Goal: Information Seeking & Learning: Learn about a topic

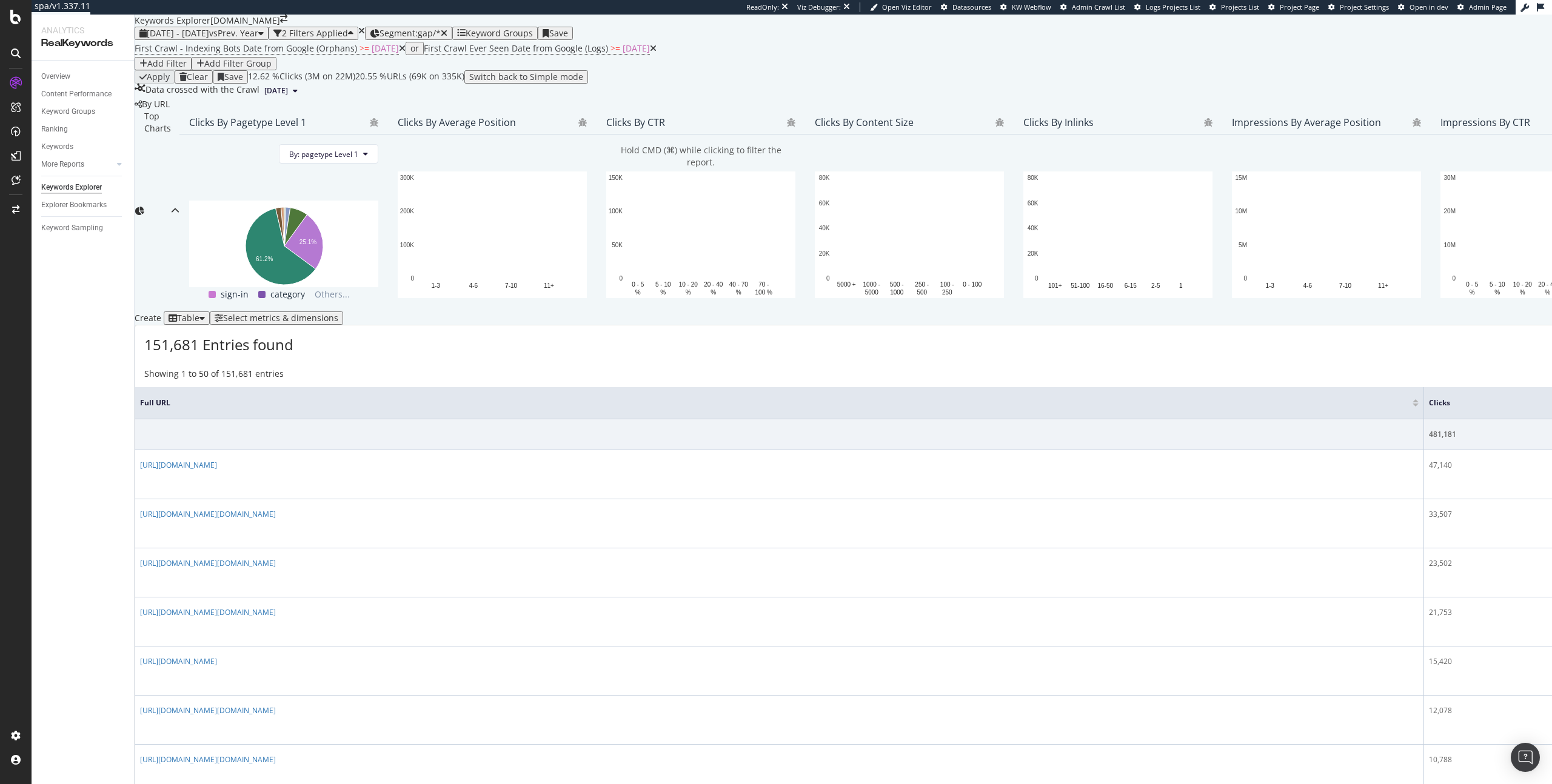
scroll to position [111, 0]
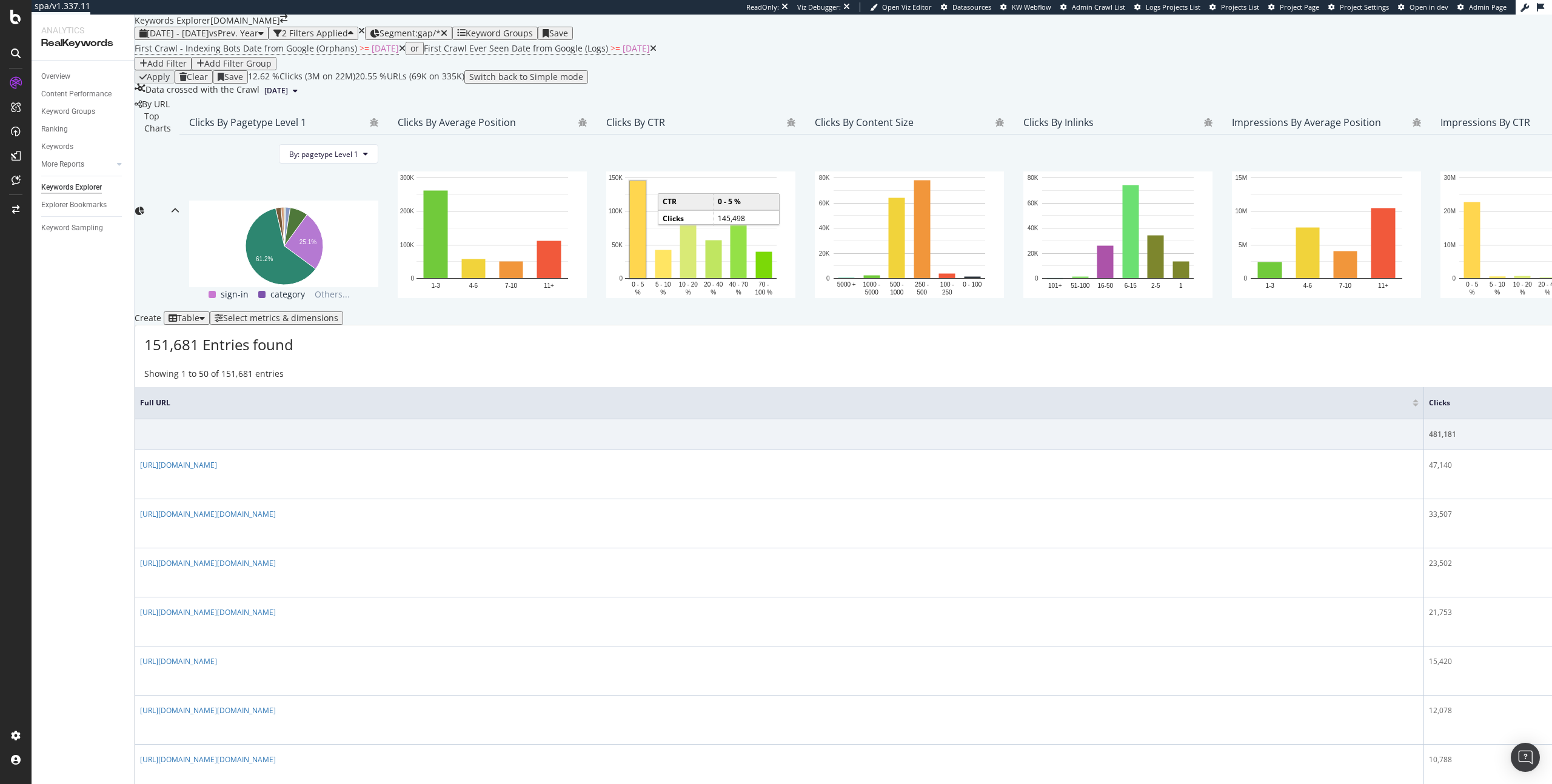
click at [399, 53] on icon at bounding box center [402, 47] width 6 height 8
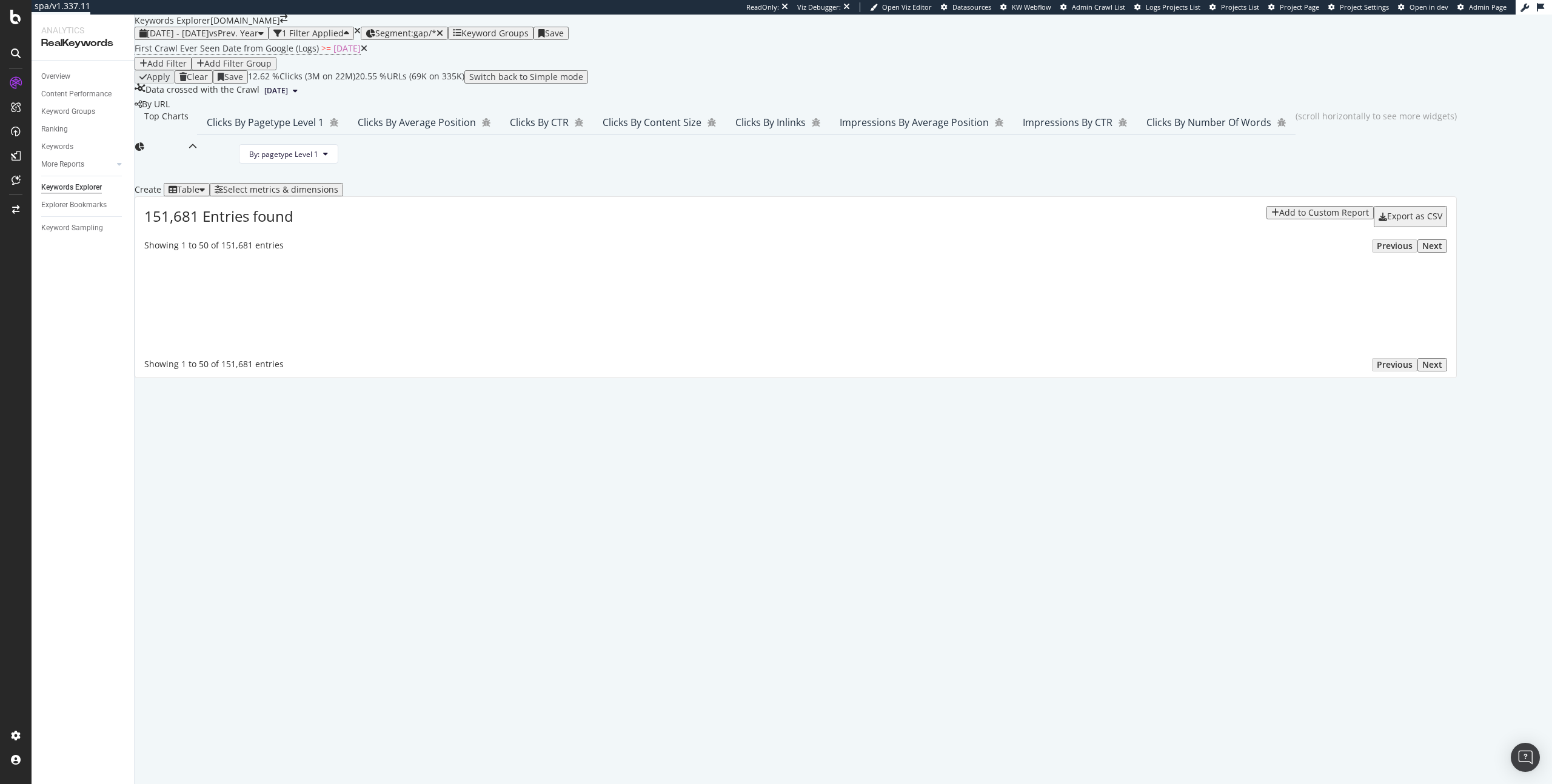
click at [361, 53] on icon at bounding box center [363, 47] width 6 height 8
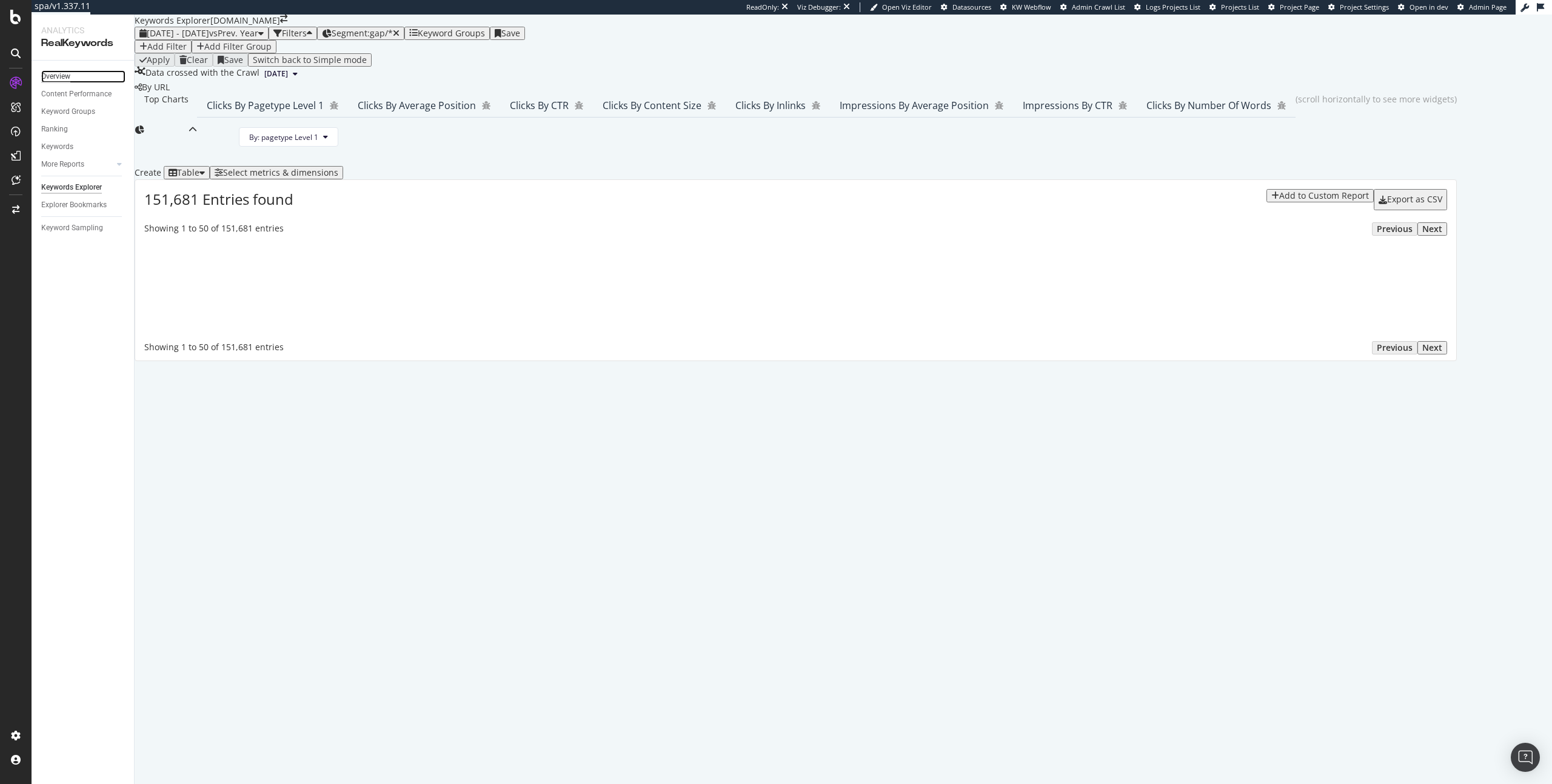
click at [60, 73] on div "Overview" at bounding box center [56, 77] width 29 height 13
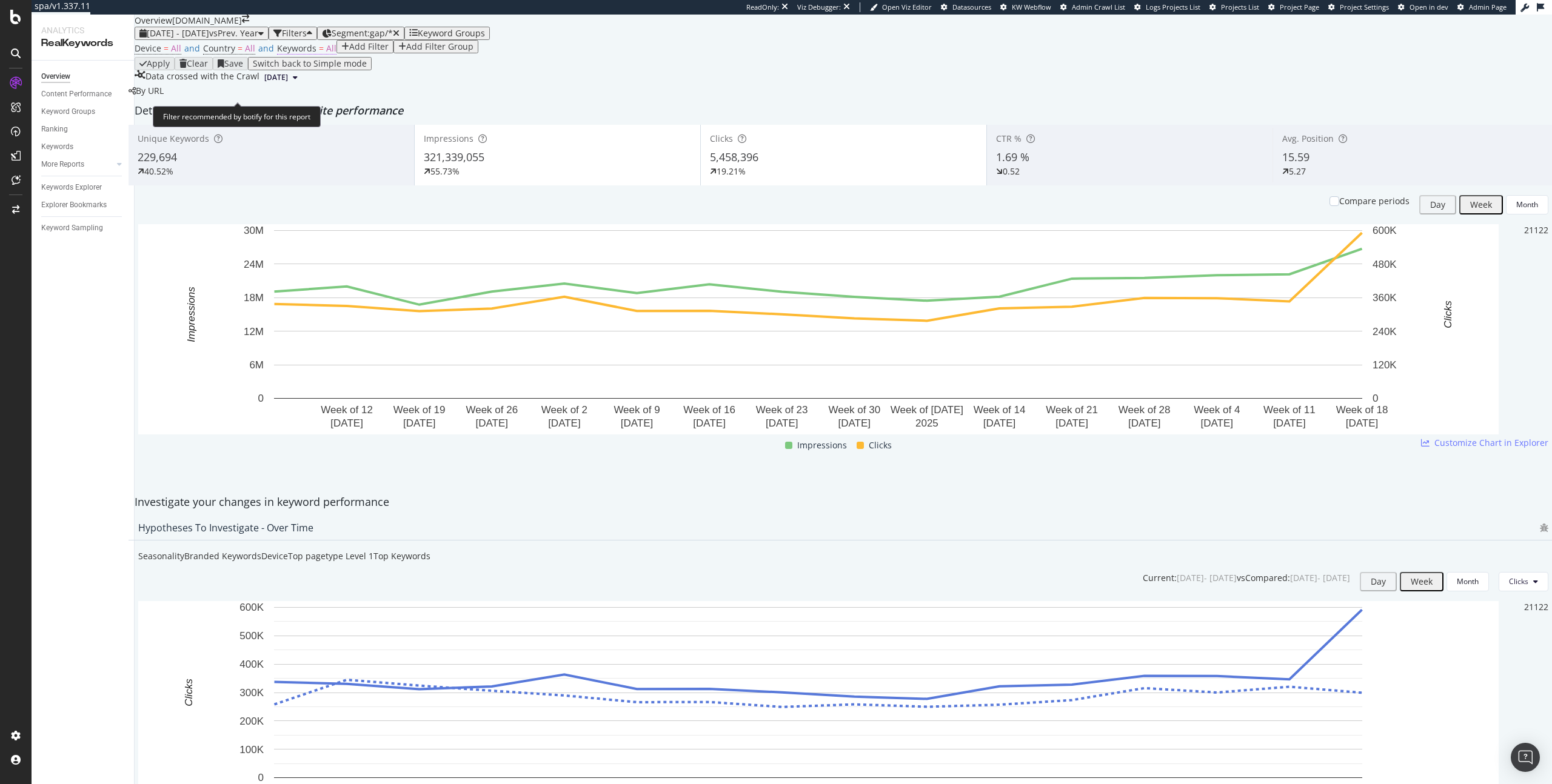
click at [326, 54] on span "All" at bounding box center [330, 47] width 10 height 12
click at [400, 38] on div "Segment: gap/*" at bounding box center [365, 33] width 68 height 10
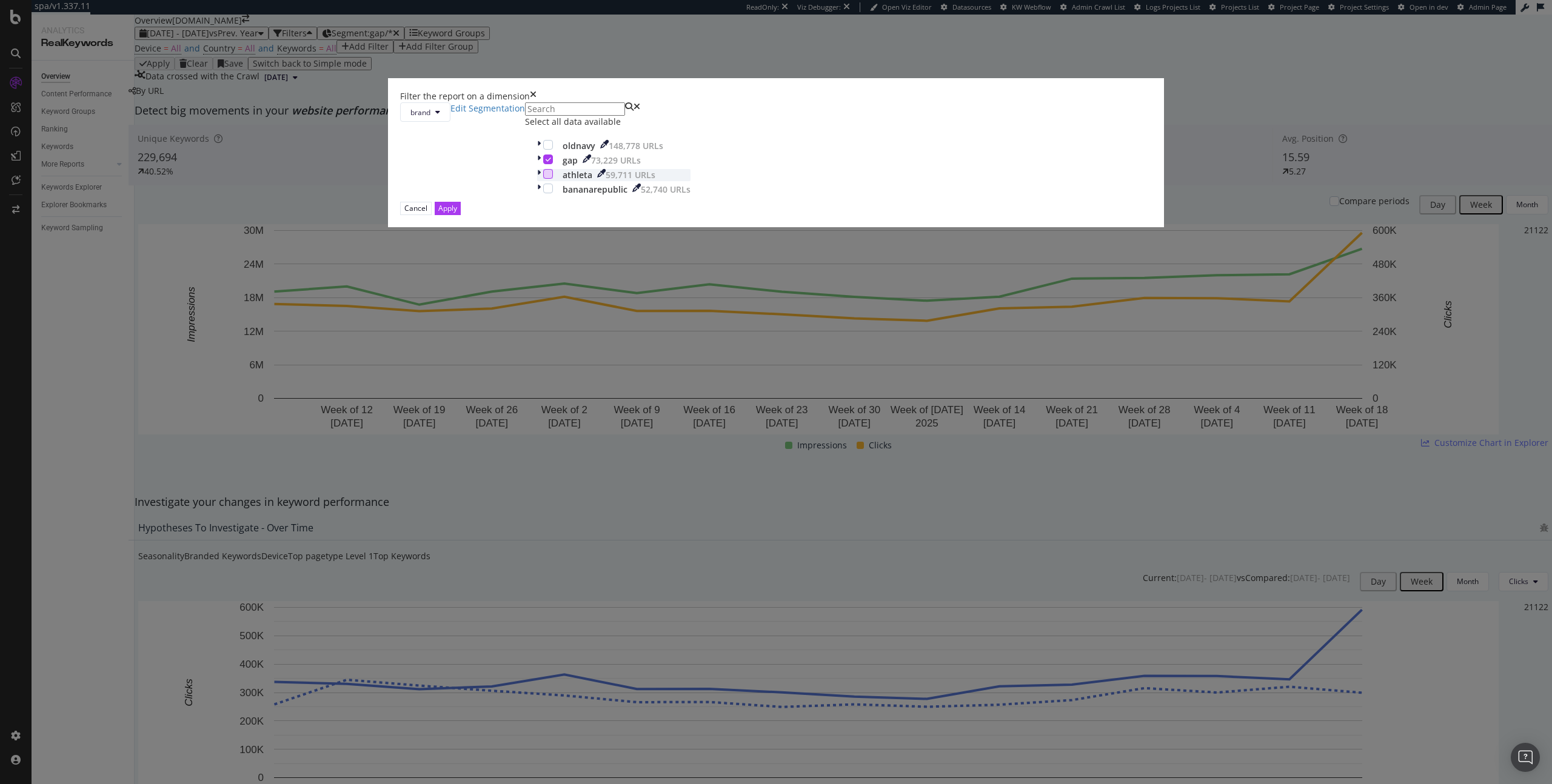
click at [553, 179] on div "modal" at bounding box center [548, 173] width 10 height 10
click at [551, 162] on icon "modal" at bounding box center [549, 159] width 5 height 6
click at [457, 214] on div "Apply" at bounding box center [447, 208] width 19 height 10
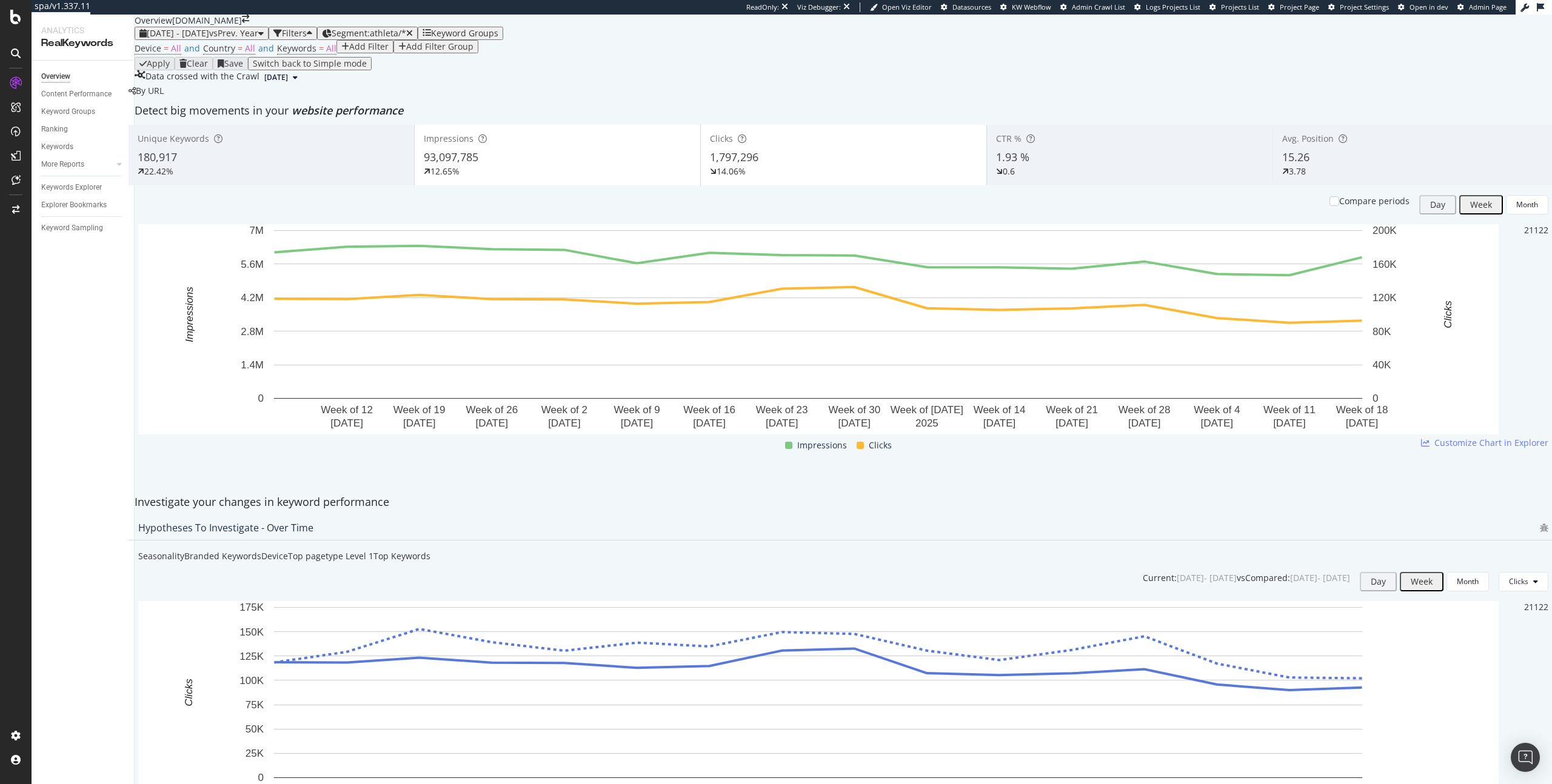
click at [848, 205] on div "Unique Keywords 180,917 22.42% Impressions 93,097,785 12.65% Clicks 1,797,296 1…" at bounding box center [844, 307] width 1430 height 364
